Goal: Task Accomplishment & Management: Use online tool/utility

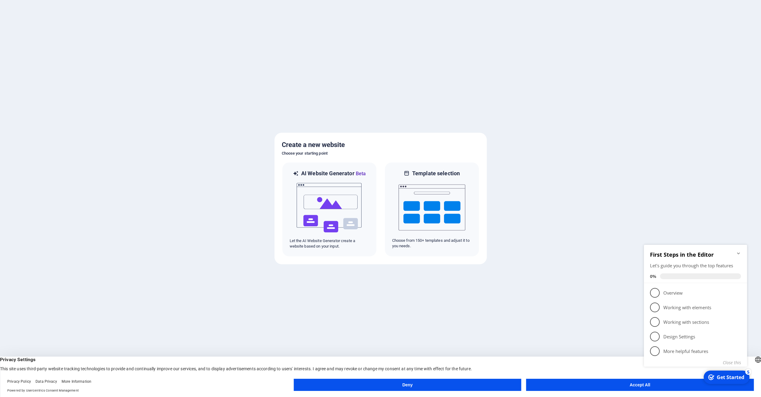
click at [643, 384] on div "checkmark Get Started 5 First Steps in the Editor Let's guide you through the t…" at bounding box center [697, 311] width 110 height 147
click at [636, 383] on button "Accept All" at bounding box center [640, 384] width 228 height 12
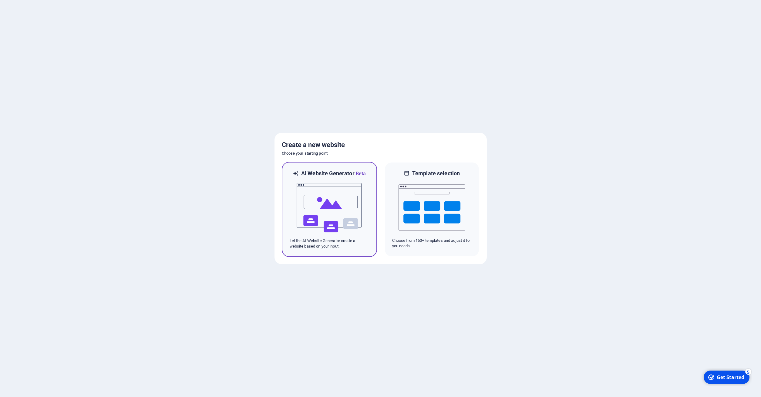
click at [321, 227] on img at bounding box center [329, 207] width 67 height 61
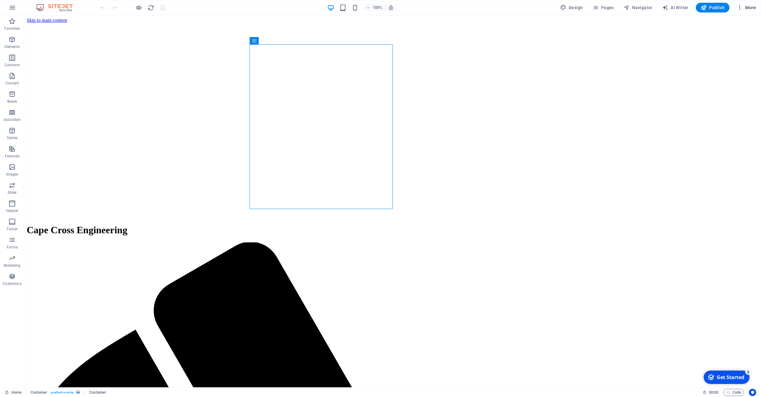
click at [628, 333] on div at bounding box center [380, 198] width 761 height 397
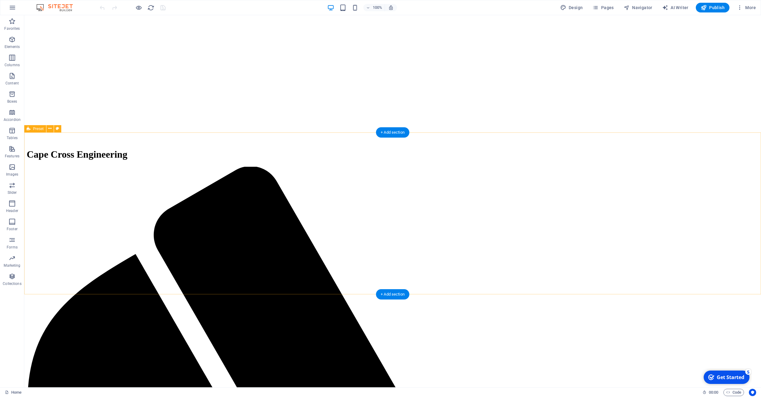
scroll to position [41, 0]
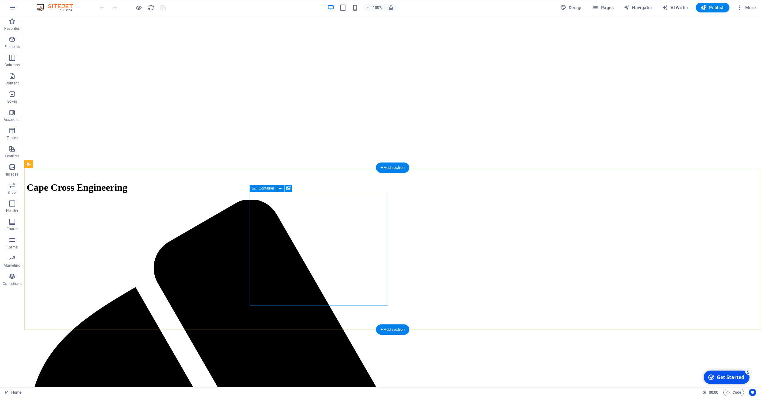
click at [289, 188] on icon at bounding box center [288, 188] width 5 height 6
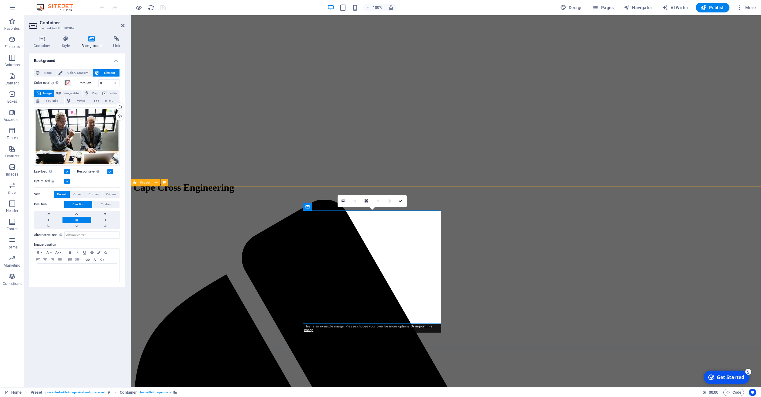
scroll to position [0, 0]
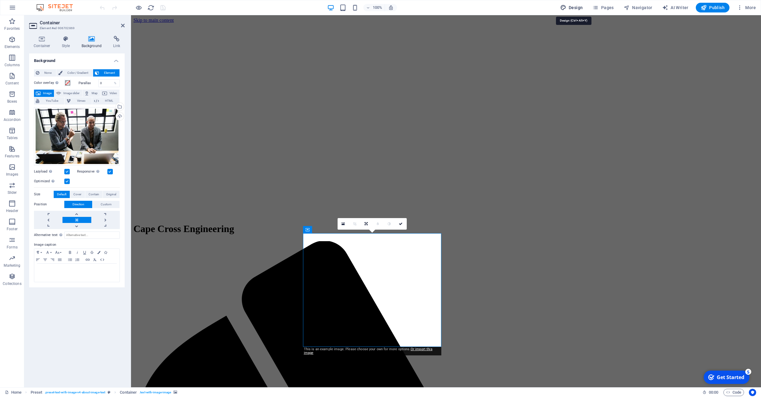
select select "px"
select select "200"
select select "px"
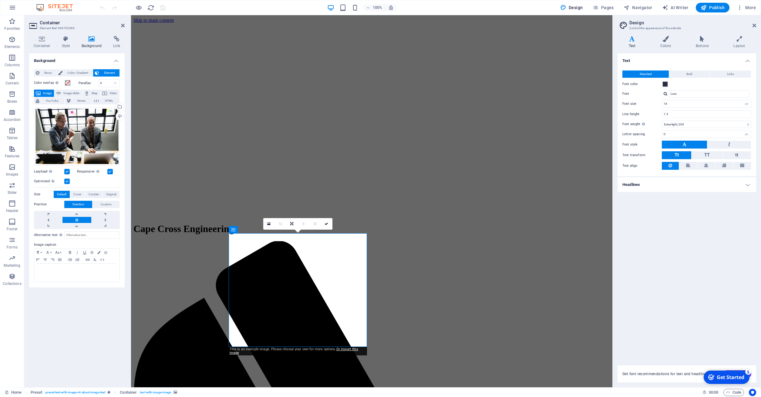
click at [565, 23] on figure at bounding box center [372, 23] width 477 height 0
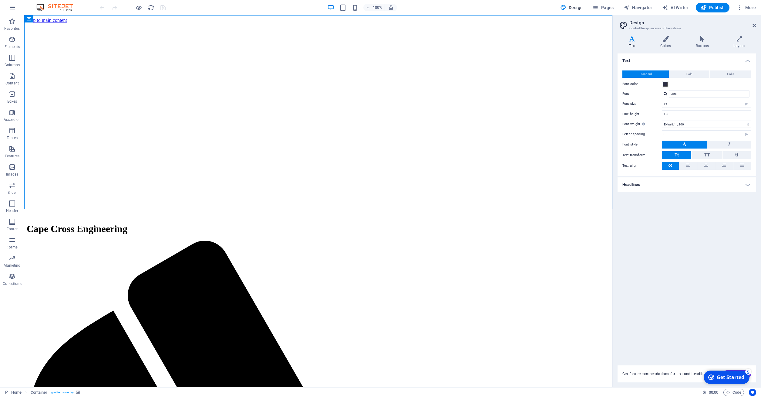
click at [565, 23] on figure at bounding box center [318, 23] width 583 height 0
click at [633, 39] on icon at bounding box center [632, 39] width 29 height 6
select select "English"
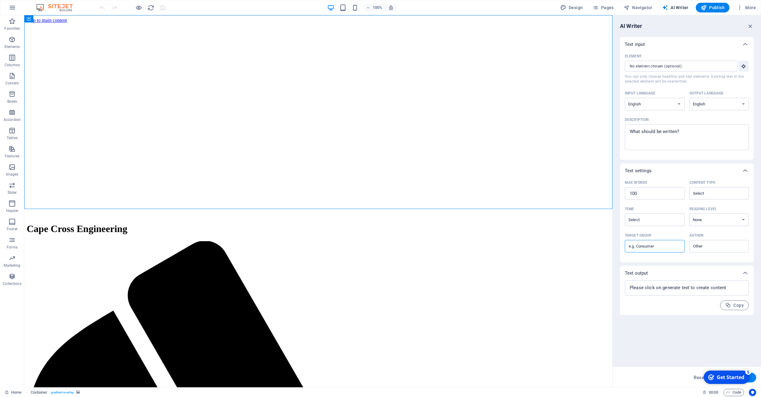
drag, startPoint x: 662, startPoint y: 246, endPoint x: 627, endPoint y: 243, distance: 35.6
click at [627, 243] on input "Target group ​" at bounding box center [655, 246] width 60 height 10
type input "Power plants"
click at [711, 245] on input "Author ​" at bounding box center [714, 246] width 46 height 9
type input "E. Moisel"
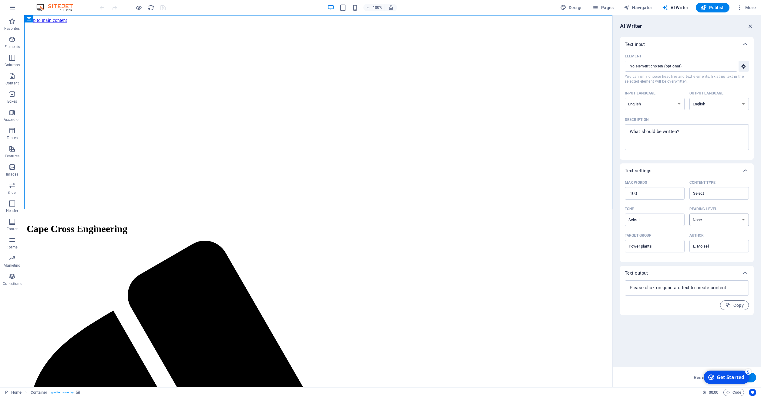
click at [690, 213] on select "None Academic Adult Teen Child" at bounding box center [720, 219] width 60 height 12
select select "Adult"
click option "Adult" at bounding box center [0, 0] width 0 height 0
click at [717, 195] on input "Content type ​" at bounding box center [714, 193] width 46 height 9
click at [715, 204] on li "Marketing copy" at bounding box center [718, 208] width 59 height 10
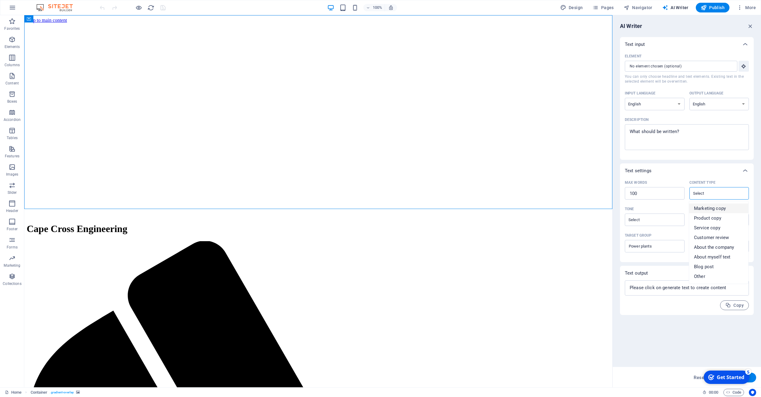
type input "Marketing copy"
click at [708, 290] on textarea at bounding box center [687, 287] width 118 height 9
type textarea "x"
click at [688, 69] on input "Element ​ You can only choose headline and text elements. Existing text in the …" at bounding box center [679, 66] width 108 height 11
click at [729, 375] on div "Get Started" at bounding box center [731, 376] width 28 height 7
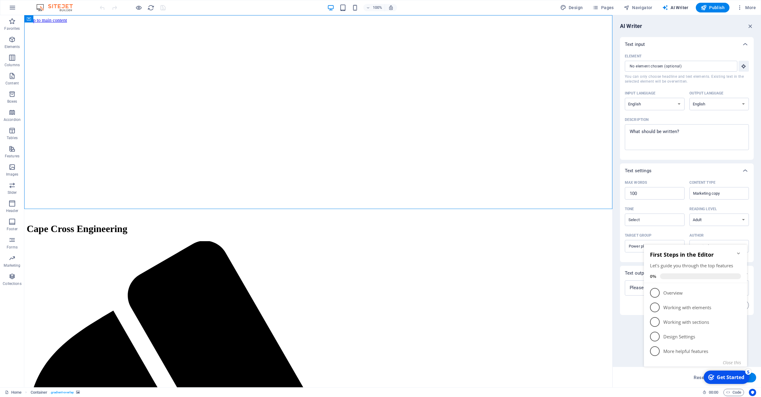
click at [657, 382] on div "checkmark Get Started 5 First Steps in the Editor Let's guide you through the t…" at bounding box center [697, 311] width 110 height 147
drag, startPoint x: 654, startPoint y: 383, endPoint x: 644, endPoint y: 383, distance: 9.4
click at [653, 383] on div "checkmark Get Started 5 First Steps in the Editor Let's guide you through the t…" at bounding box center [697, 311] width 110 height 147
